Goal: Task Accomplishment & Management: Manage account settings

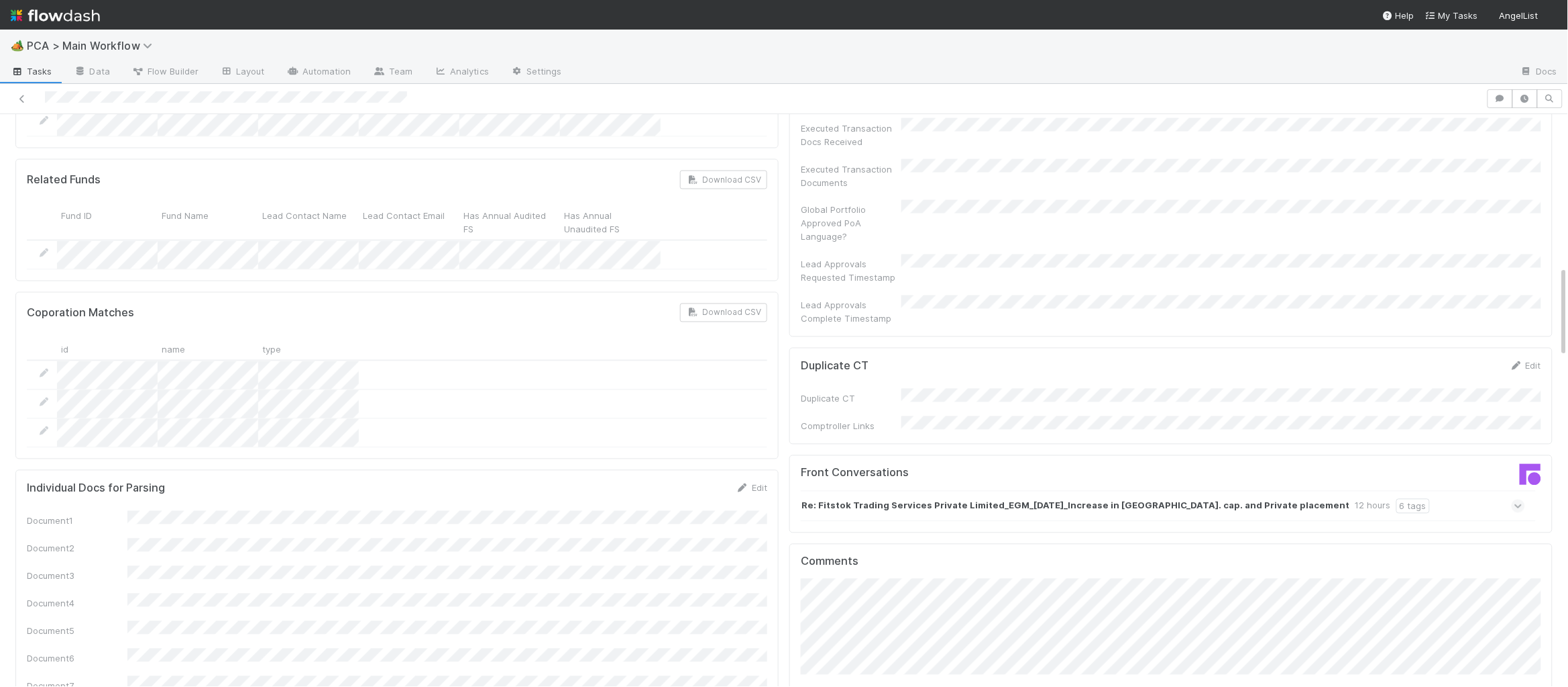
scroll to position [958, 0]
click at [926, 497] on strong "Re: Fitstok Trading Services Private Limited_EGM_27.08.2025_Increase in Auth. c…" at bounding box center [1076, 504] width 549 height 15
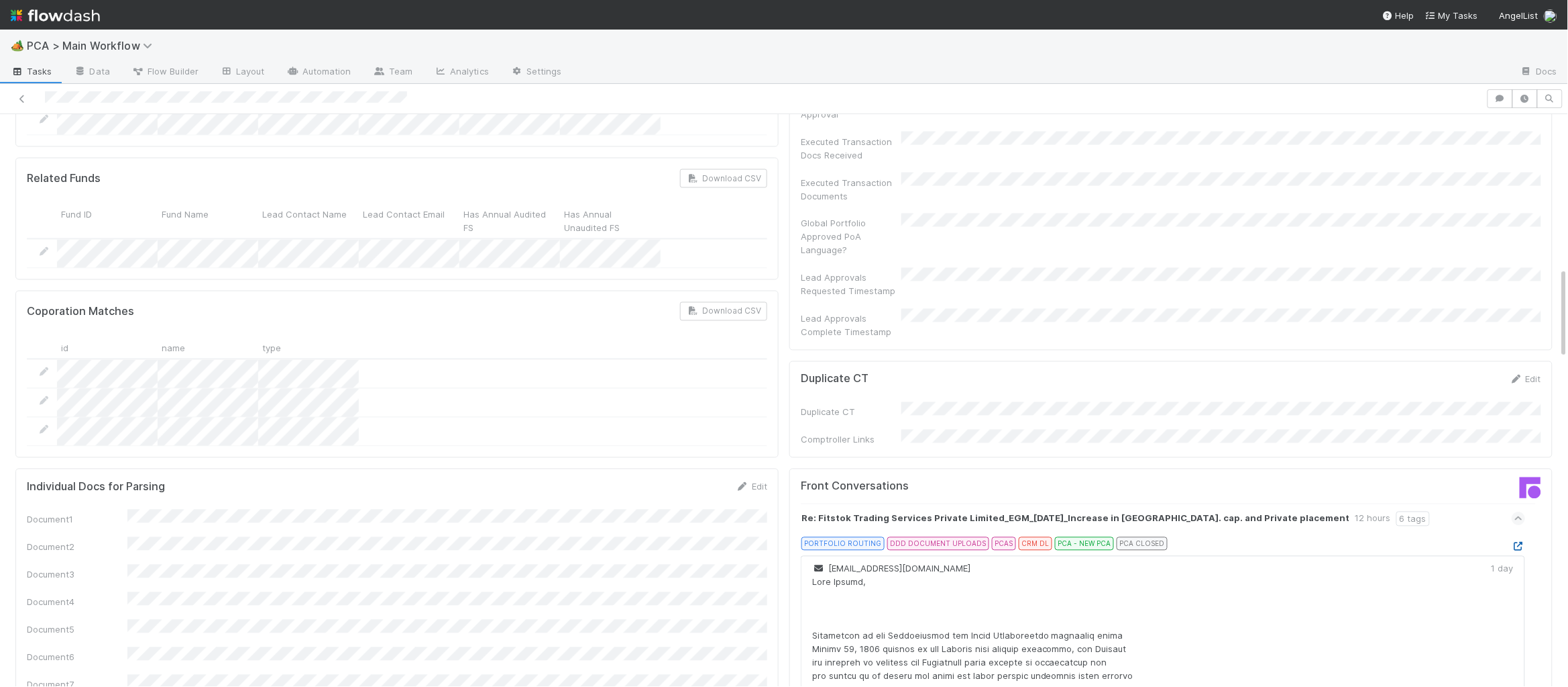
click at [1515, 542] on icon at bounding box center [1518, 547] width 13 height 9
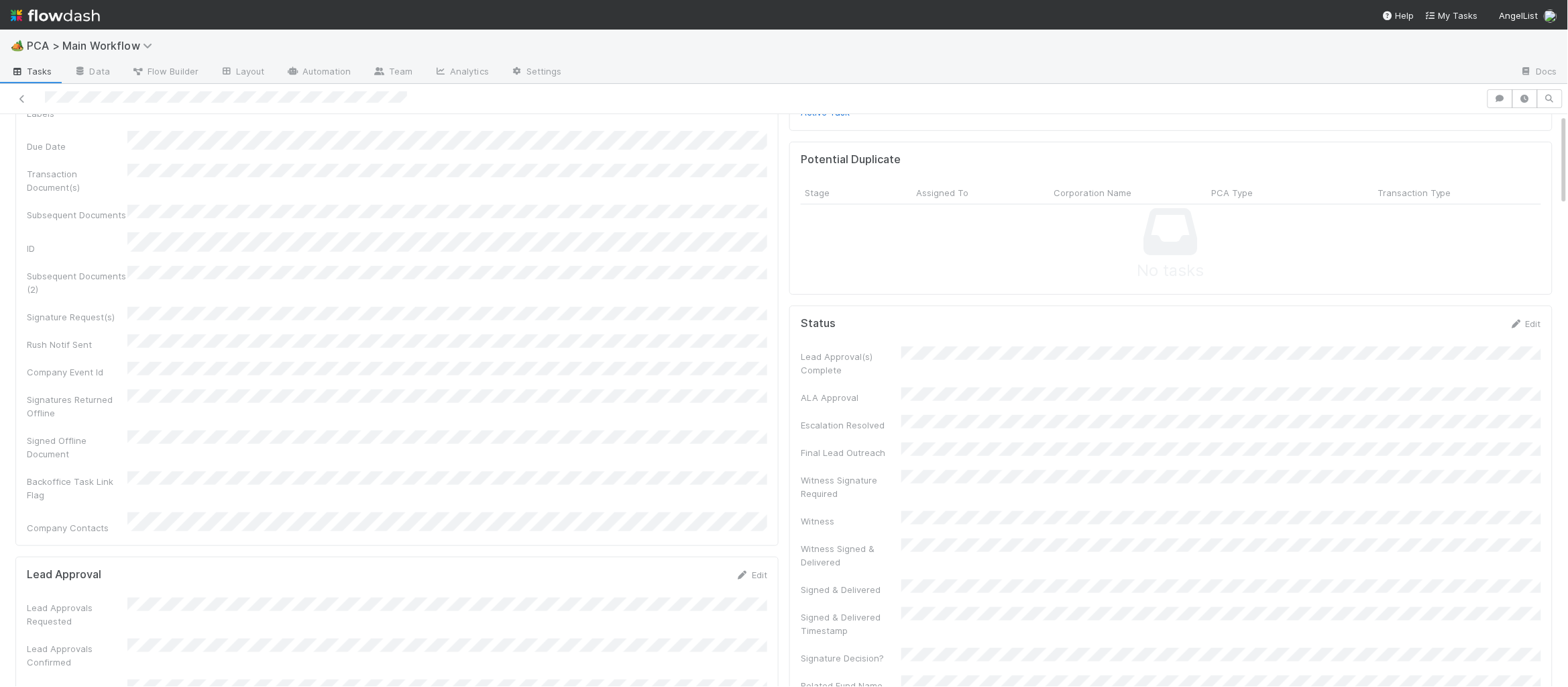
scroll to position [0, 0]
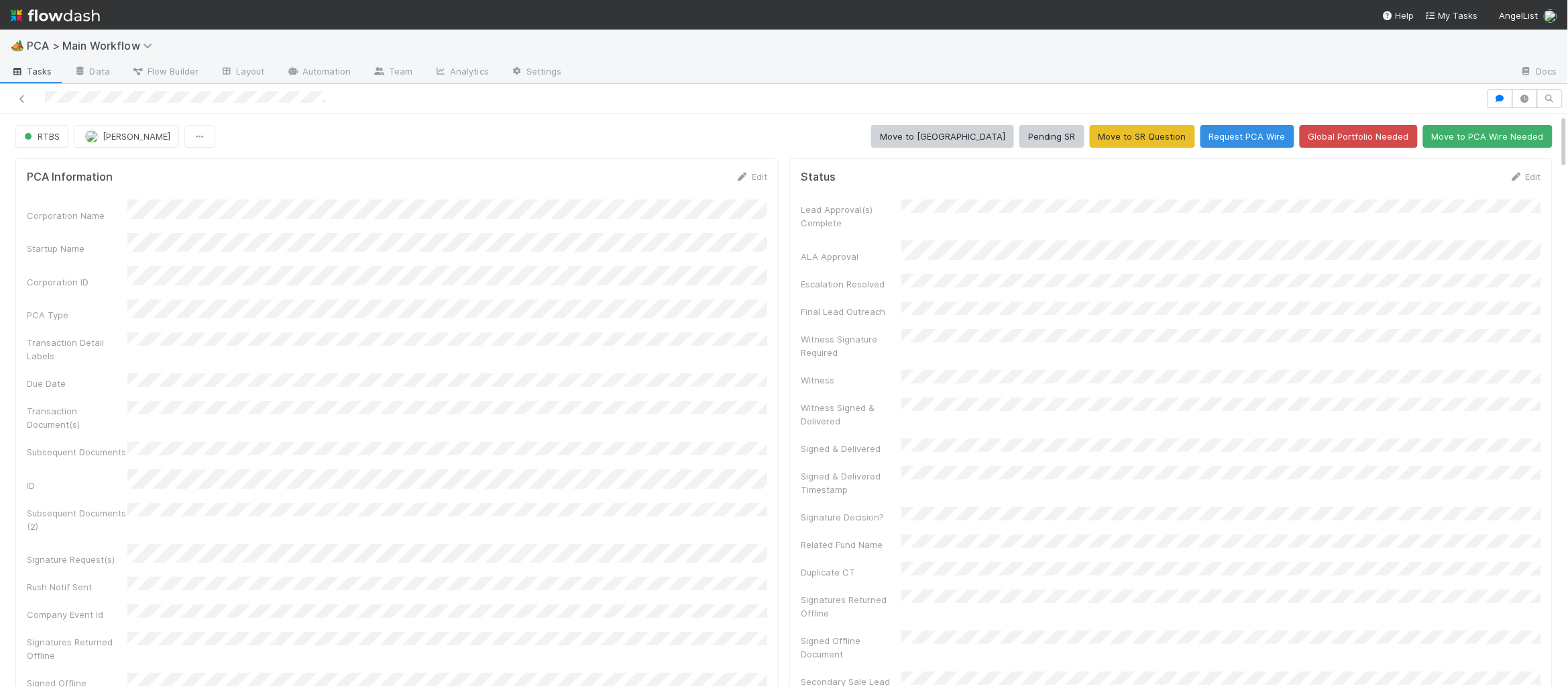
click at [0, 0] on div "🏕️ PCA > Main Workflow Tasks Data Flow Builder Layout Automation Team Analytics…" at bounding box center [784, 343] width 1568 height 687
drag, startPoint x: 1512, startPoint y: 190, endPoint x: 1520, endPoint y: 184, distance: 10.0
click at [1513, 189] on form "Status Edit Lead Approval(s) Complete ALA Approval Escalation Resolved Final Le…" at bounding box center [1171, 550] width 740 height 761
click at [1520, 180] on icon at bounding box center [1516, 177] width 13 height 9
click at [1508, 143] on button "Move to PCA Wire Needed" at bounding box center [1488, 136] width 130 height 23
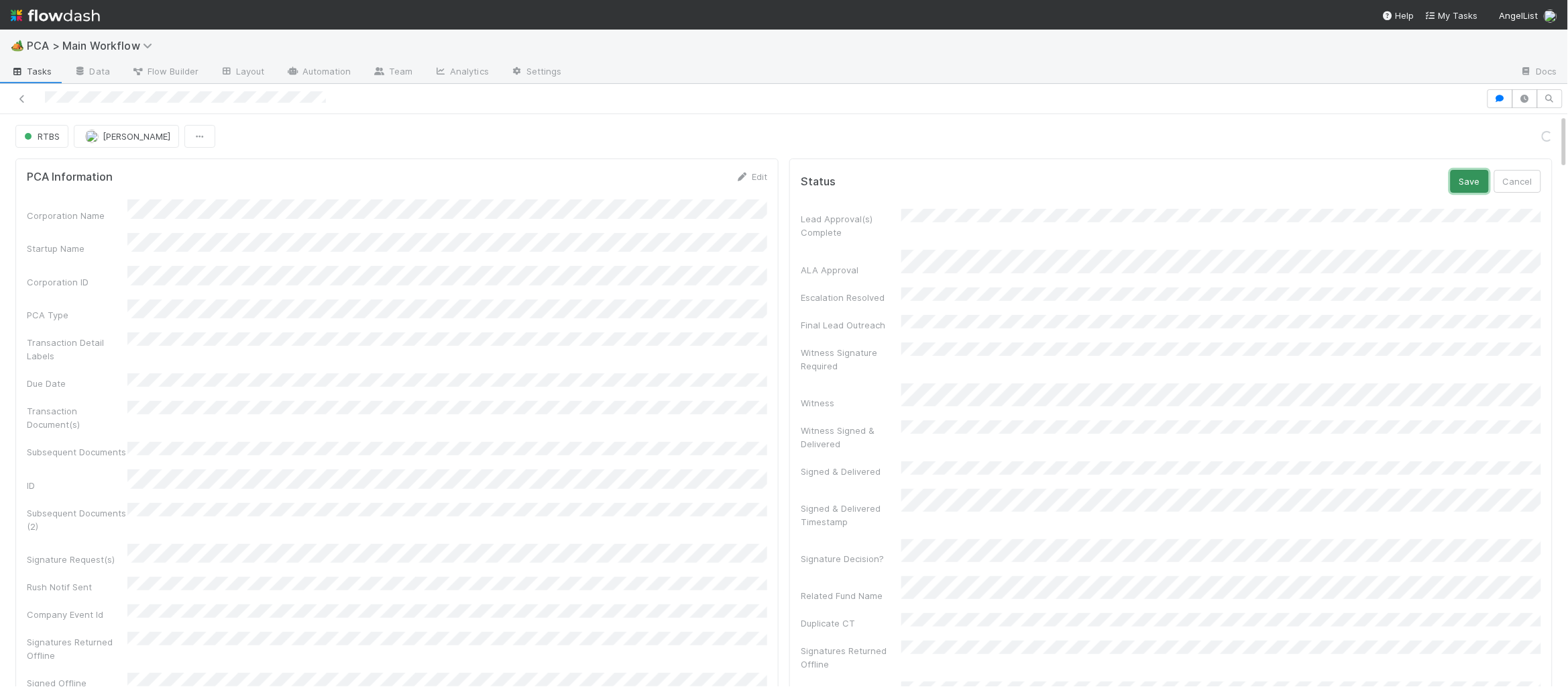
click at [1483, 180] on button "Save" at bounding box center [1470, 181] width 38 height 23
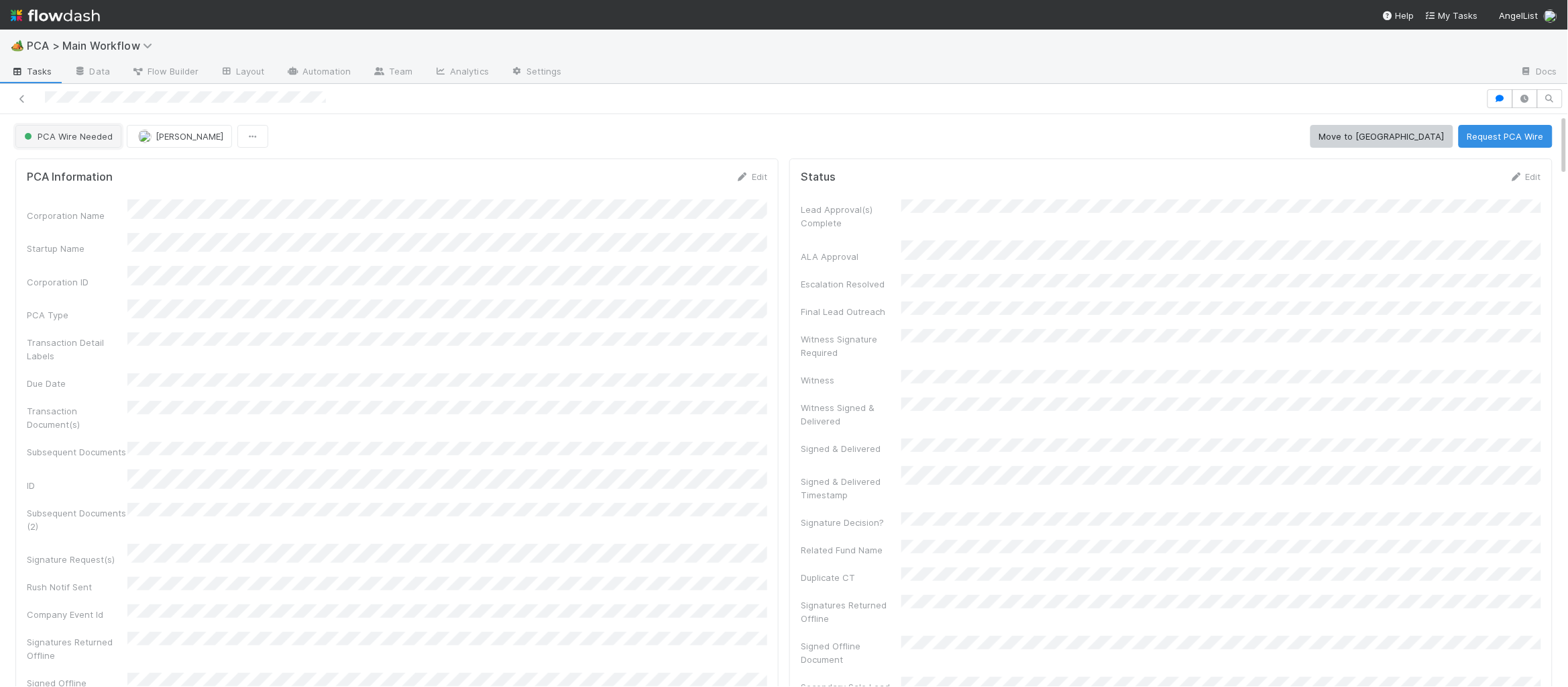
click at [57, 141] on button "PCA Wire Needed" at bounding box center [68, 136] width 106 height 23
click at [130, 168] on div "[MEDICAL_DATA]" at bounding box center [105, 171] width 189 height 24
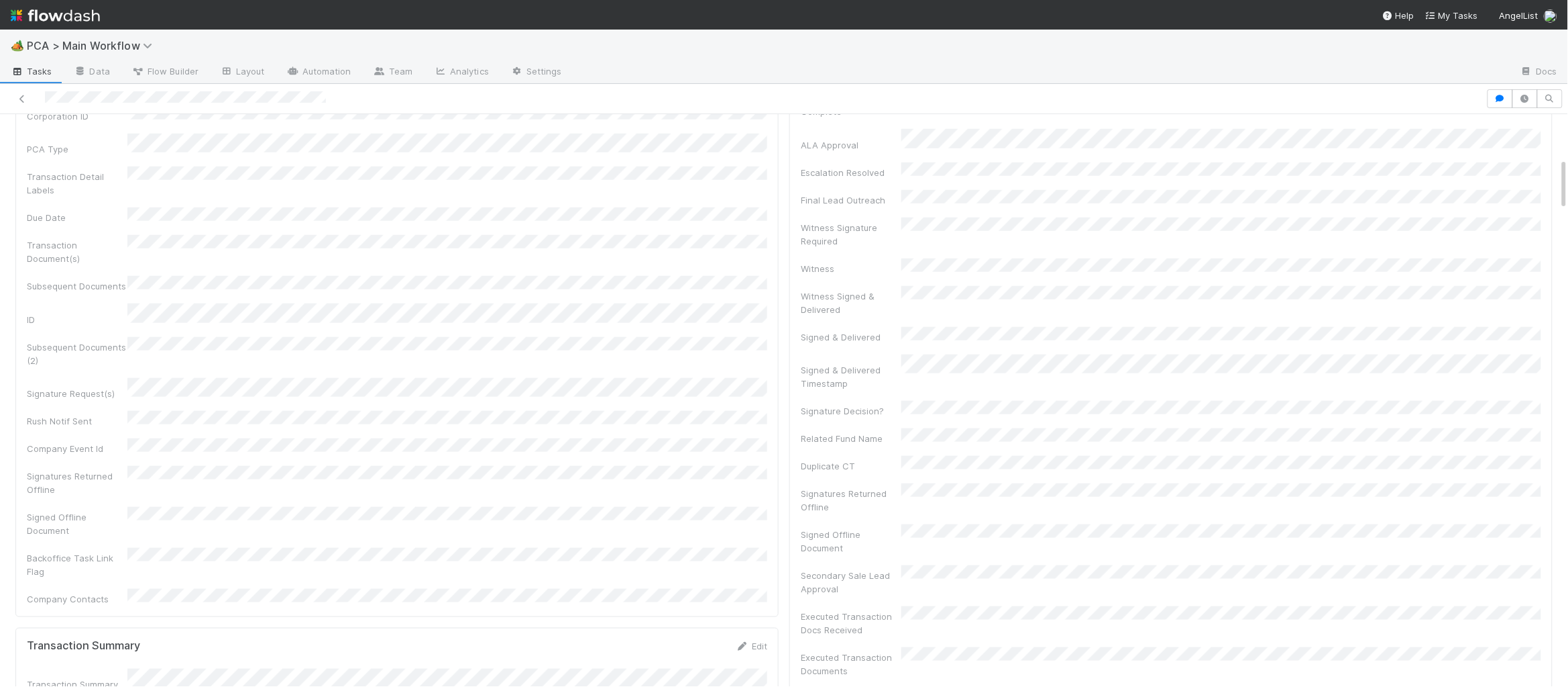
scroll to position [509, 0]
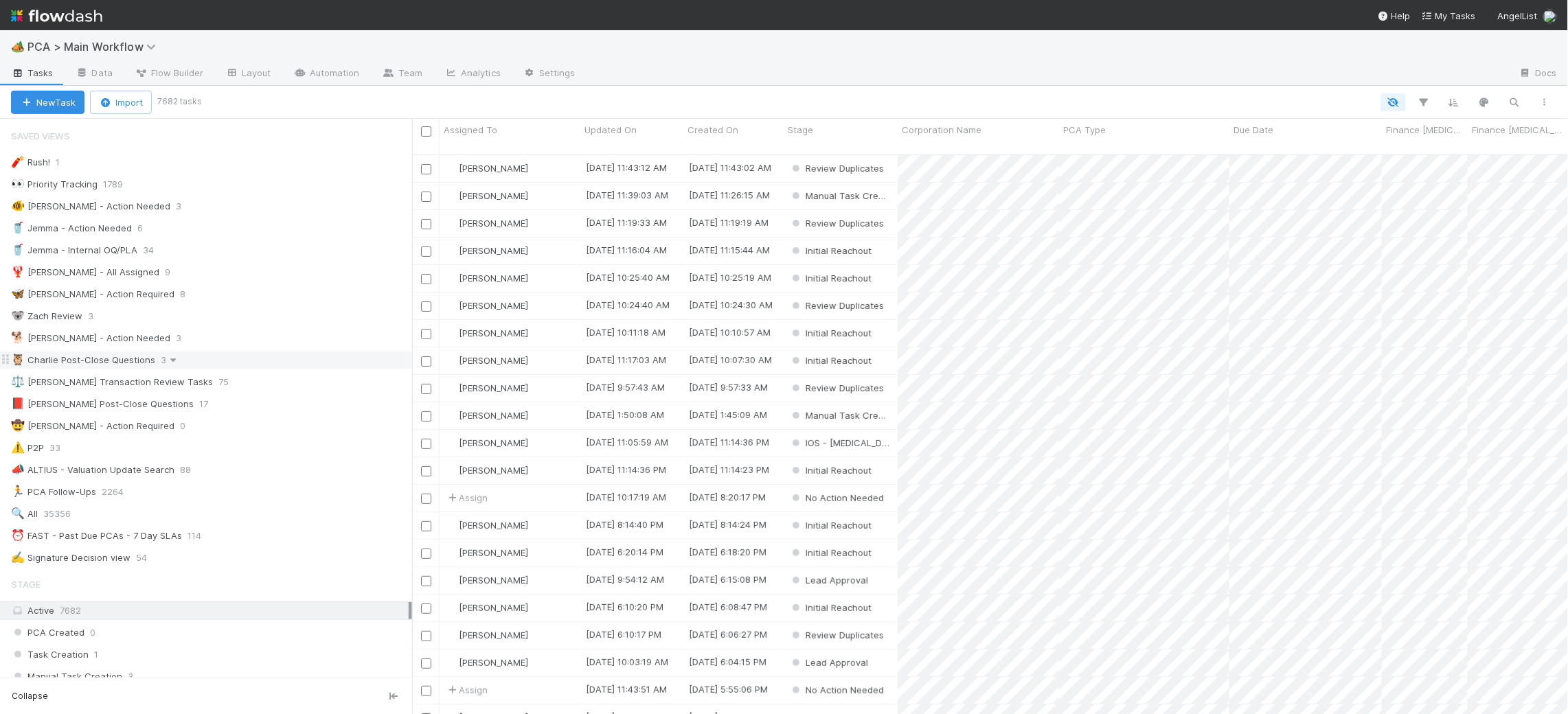
scroll to position [571, 1156]
click at [173, 358] on link at bounding box center [173, 360] width 13 height 11
drag, startPoint x: 276, startPoint y: 339, endPoint x: 295, endPoint y: 357, distance: 26.2
click at [277, 340] on div "View Settings Default for everyone Rename this view Delete this view" at bounding box center [784, 357] width 1568 height 714
click at [295, 357] on div "🦉 [PERSON_NAME] Post-Close Questions 3" at bounding box center [211, 360] width 401 height 17
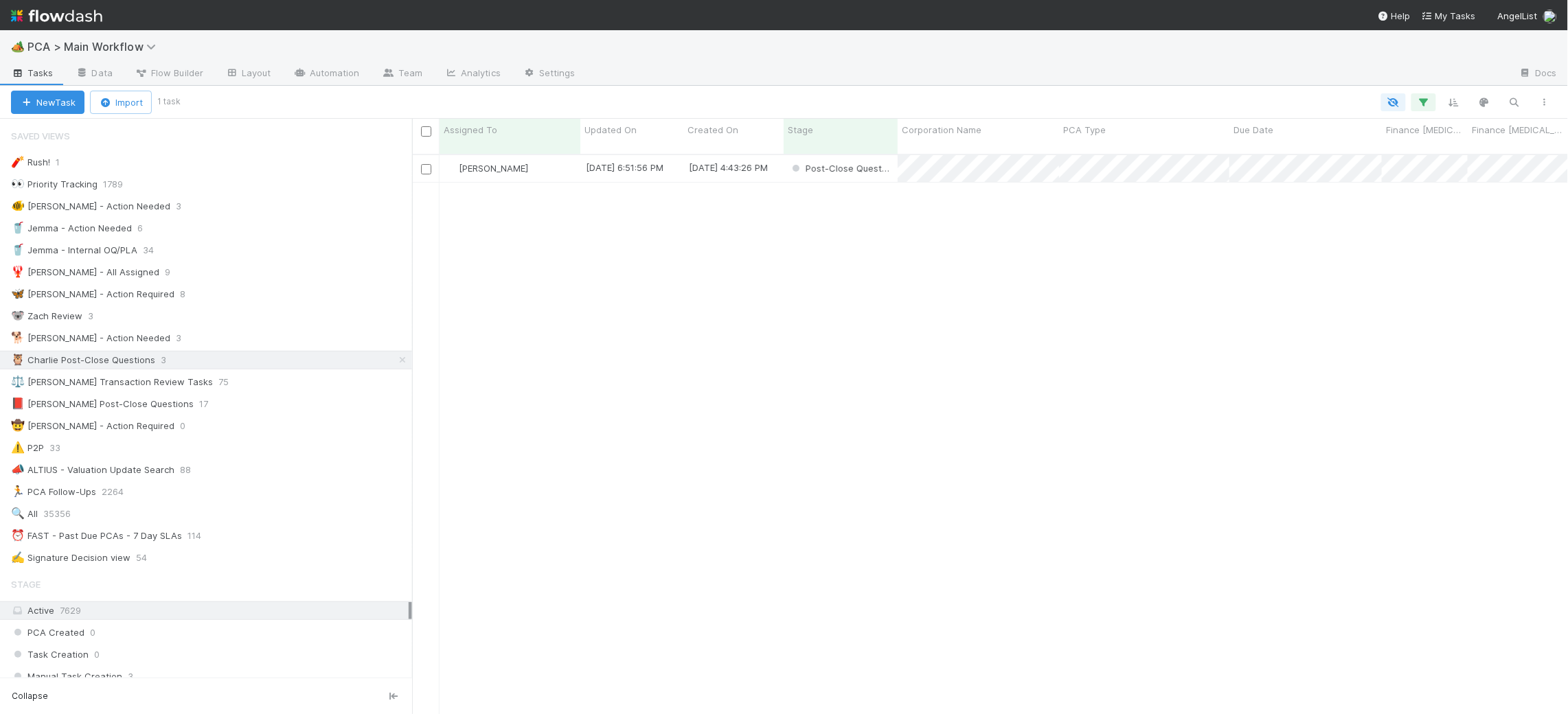
scroll to position [571, 1156]
drag, startPoint x: 246, startPoint y: 340, endPoint x: 362, endPoint y: 337, distance: 116.0
click at [246, 340] on div "🐕 [PERSON_NAME] - Action Needed 5" at bounding box center [211, 338] width 401 height 17
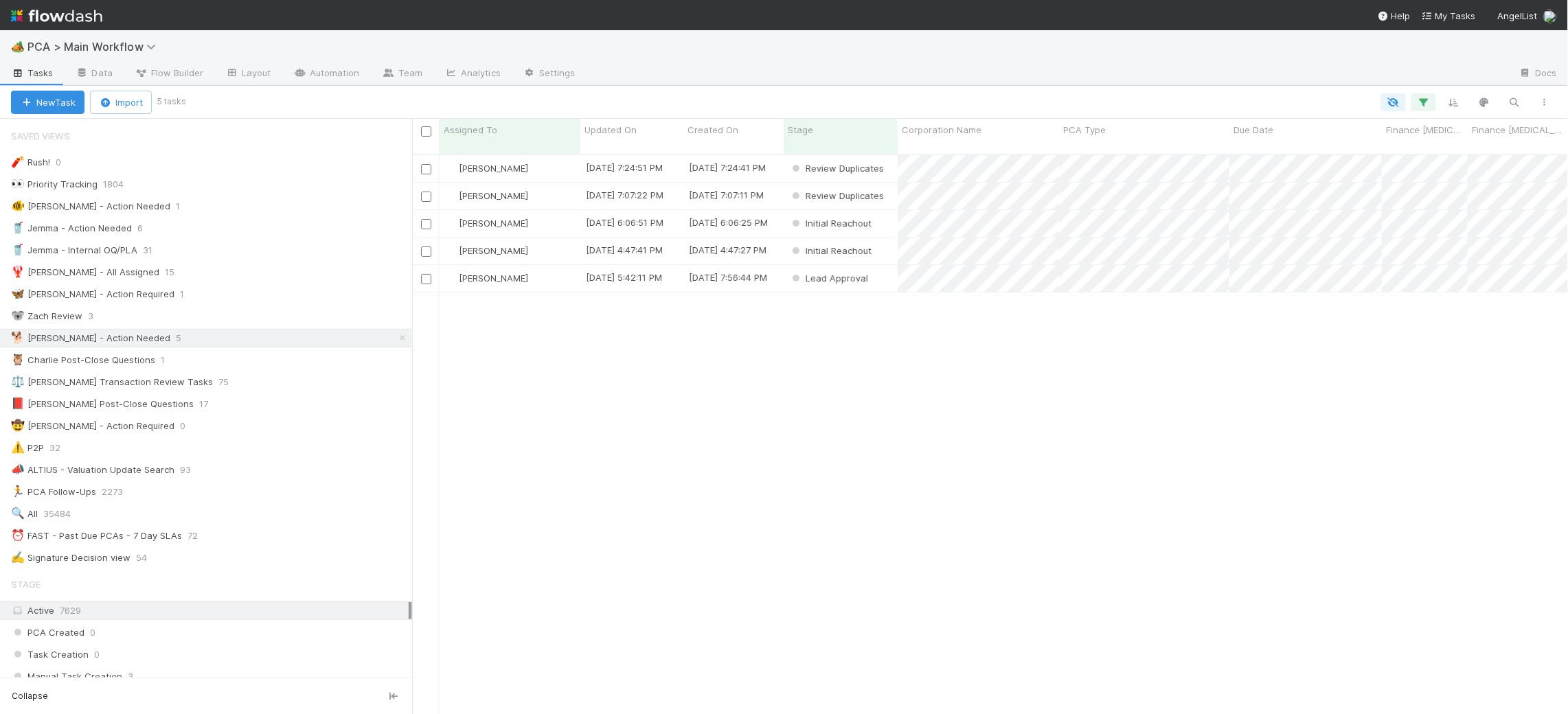
scroll to position [571, 1156]
click at [324, 398] on div "📕 [PERSON_NAME] Post-Close Questions 17" at bounding box center [206, 404] width 412 height 19
click at [325, 425] on div "🤠 [PERSON_NAME] - Action Required 0" at bounding box center [211, 425] width 401 height 17
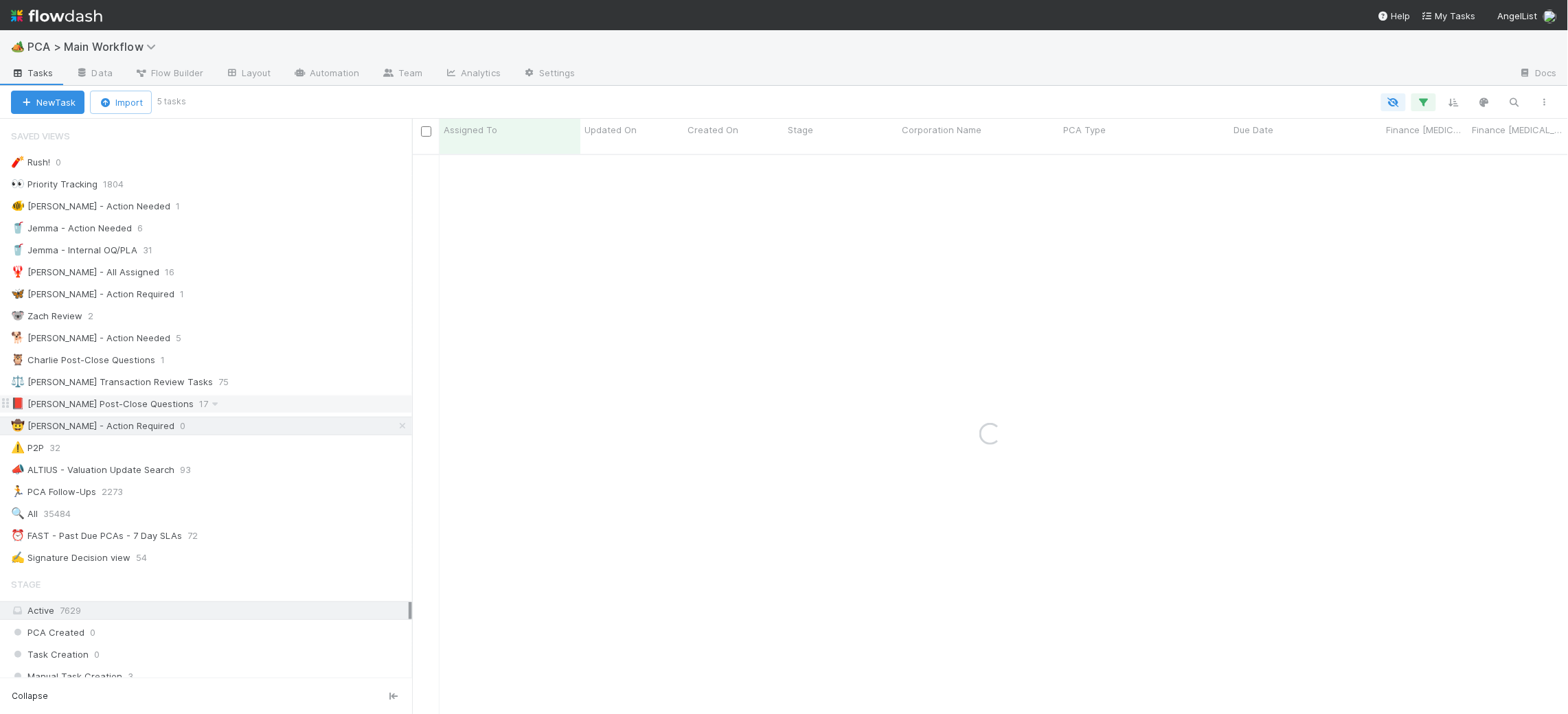
drag, startPoint x: 320, startPoint y: 410, endPoint x: 332, endPoint y: 408, distance: 12.2
click at [320, 410] on div "📕 [PERSON_NAME] Post-Close Questions 17" at bounding box center [211, 403] width 401 height 17
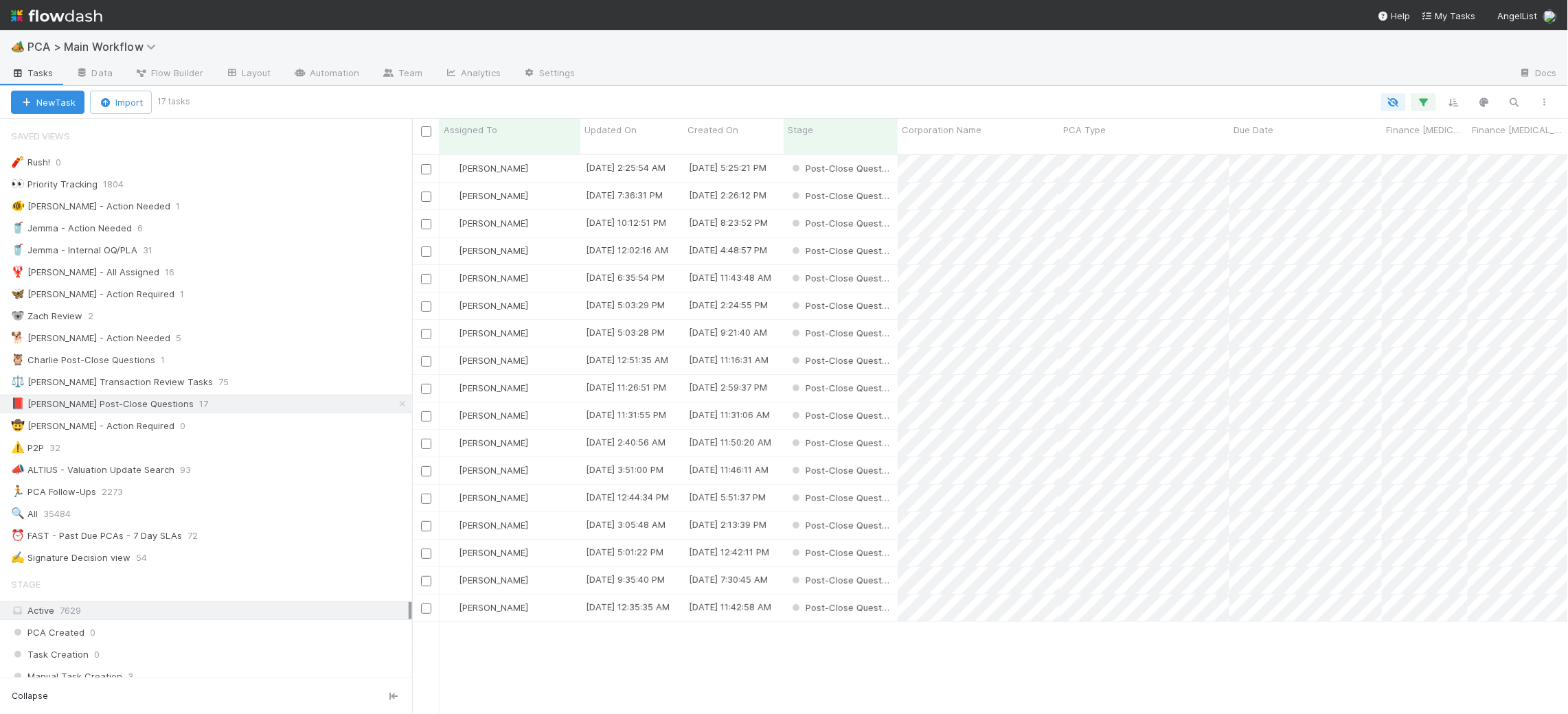
scroll to position [571, 1156]
click at [628, 125] on span "Updated On" at bounding box center [610, 129] width 52 height 13
click at [648, 151] on div "Sort Oldest → Newest" at bounding box center [663, 155] width 157 height 20
click at [347, 346] on div "🐕 [PERSON_NAME] - Action Needed 5" at bounding box center [211, 338] width 401 height 17
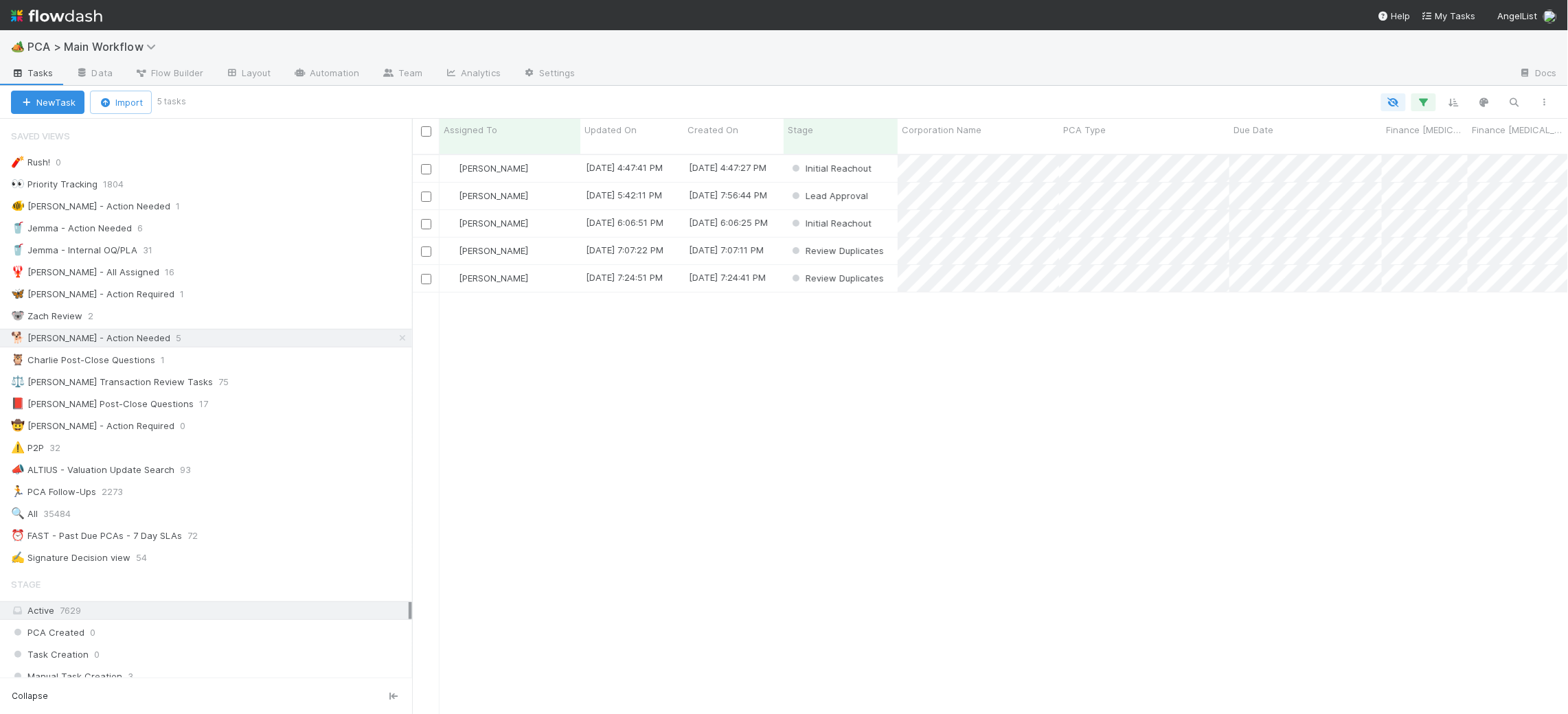
scroll to position [571, 1156]
